Goal: Transaction & Acquisition: Download file/media

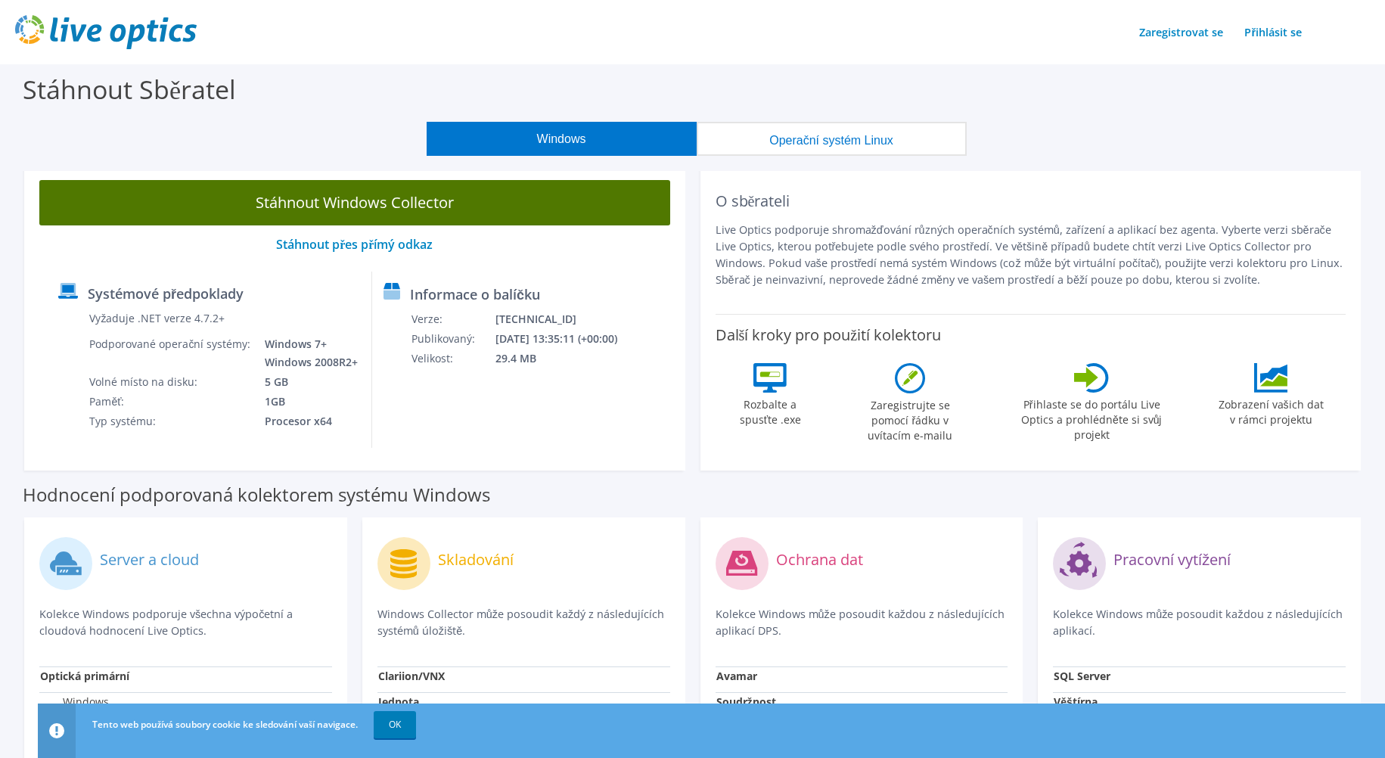
click at [368, 199] on link "Stáhnout Windows Collector" at bounding box center [354, 202] width 631 height 45
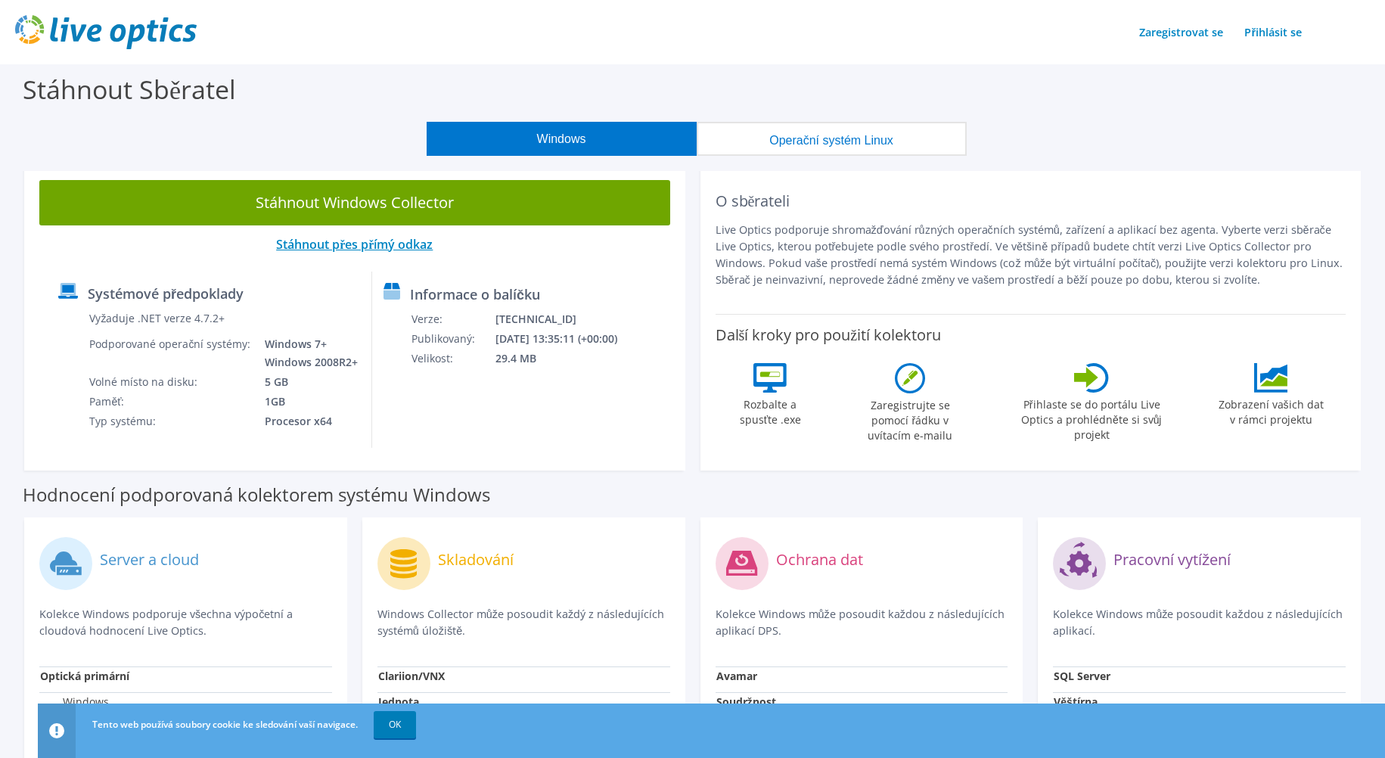
click at [338, 244] on link "Stáhnout přes přímý odkaz" at bounding box center [354, 244] width 157 height 17
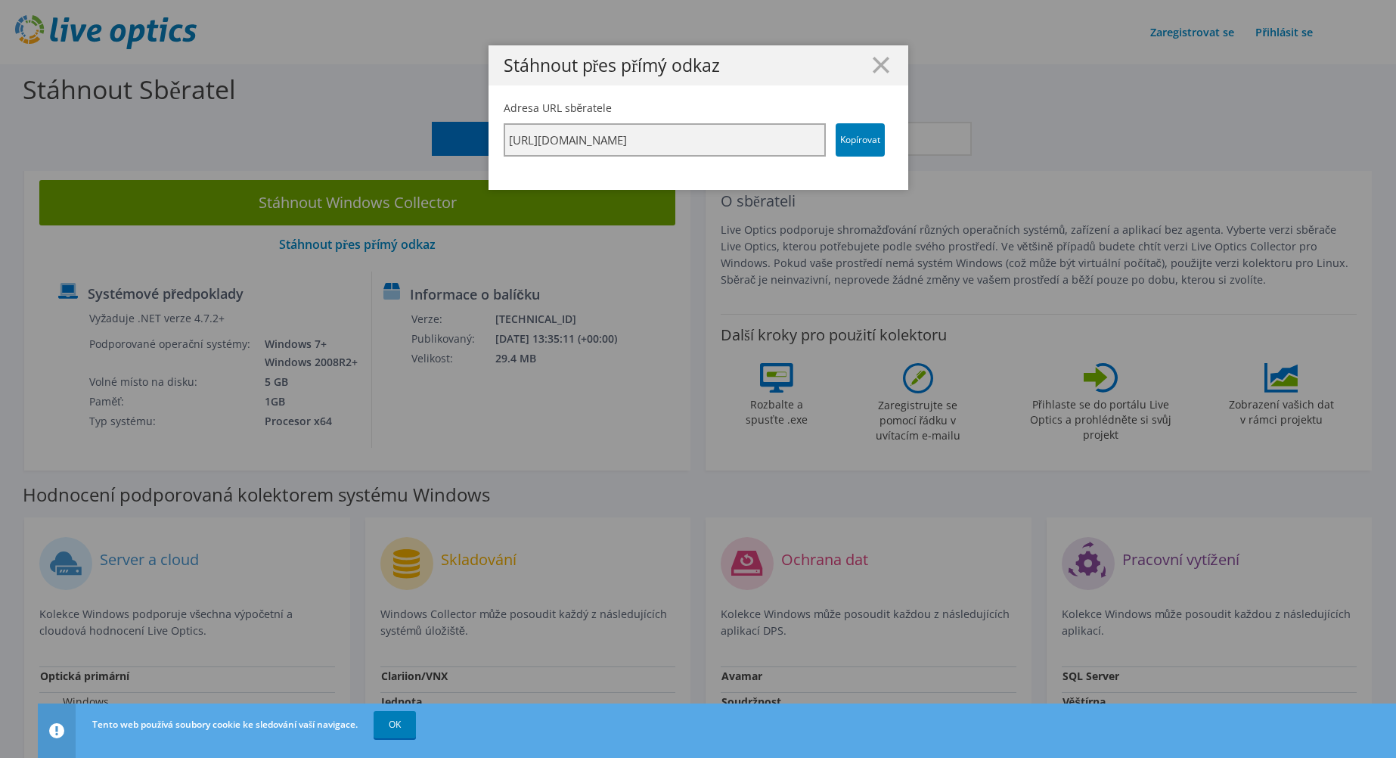
click at [545, 144] on input "[URL][DOMAIN_NAME]" at bounding box center [665, 139] width 322 height 33
click at [667, 139] on input "[URL][DOMAIN_NAME]" at bounding box center [665, 139] width 322 height 33
click at [865, 129] on link "Kopírovat" at bounding box center [860, 139] width 49 height 33
